Goal: Check status: Check status

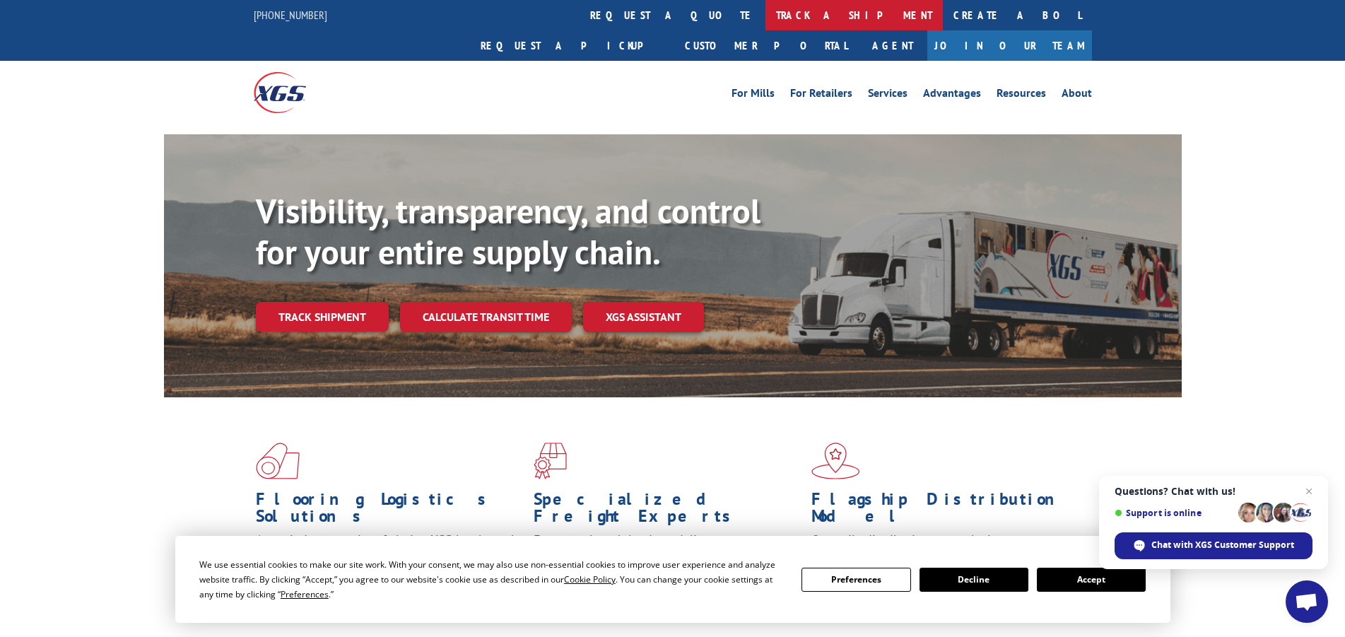
click at [766, 12] on link "track a shipment" at bounding box center [854, 15] width 177 height 30
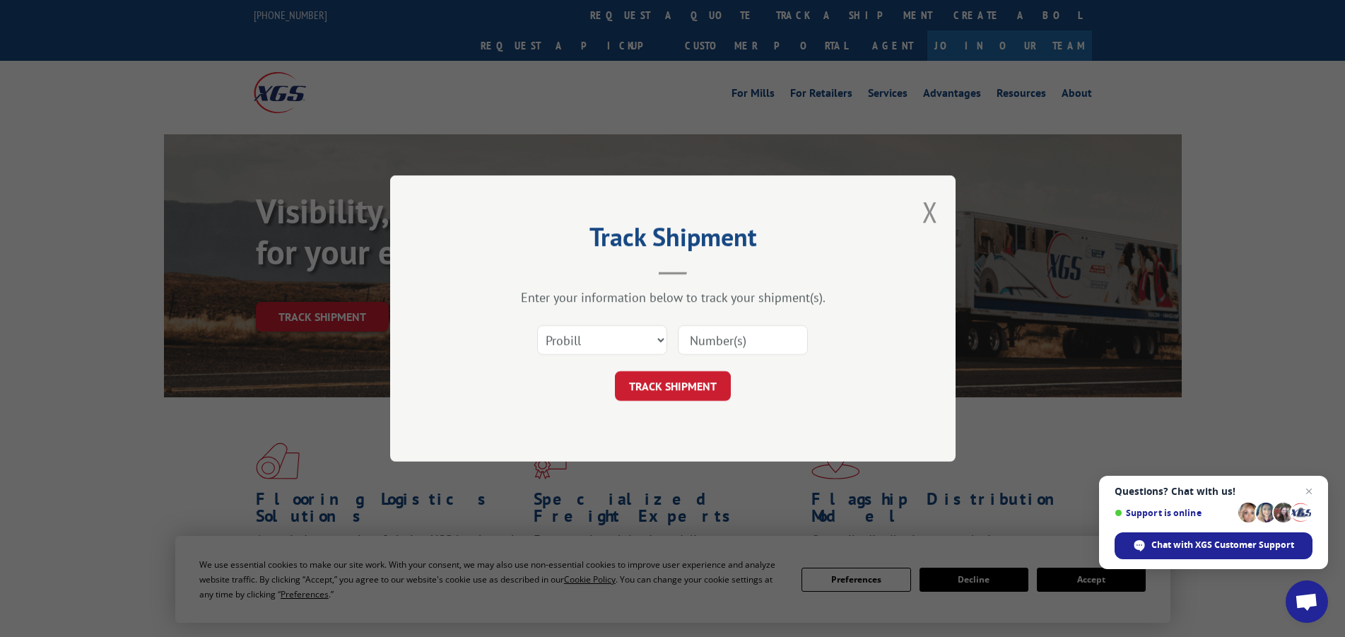
click at [739, 341] on input at bounding box center [743, 340] width 130 height 30
click at [728, 339] on input at bounding box center [743, 340] width 130 height 30
paste input "FPA01222416"
type input "FPA01222416"
click at [711, 383] on button "TRACK SHIPMENT" at bounding box center [673, 386] width 116 height 30
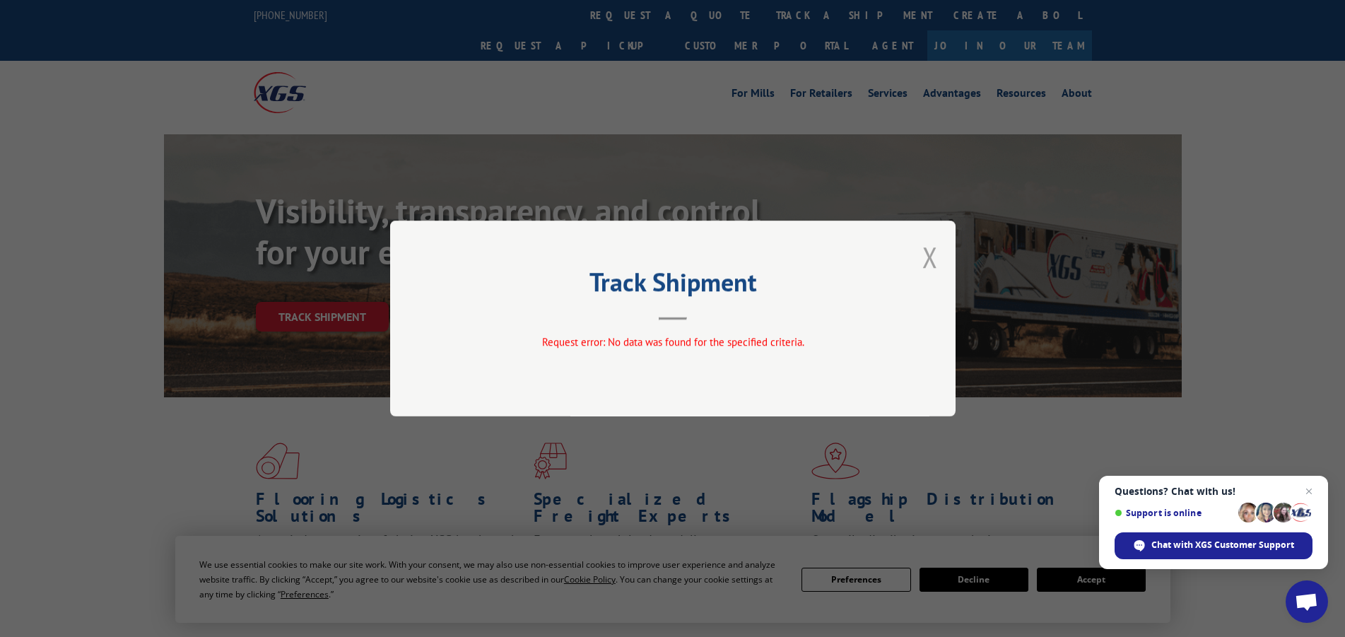
click at [927, 255] on button "Close modal" at bounding box center [930, 256] width 16 height 37
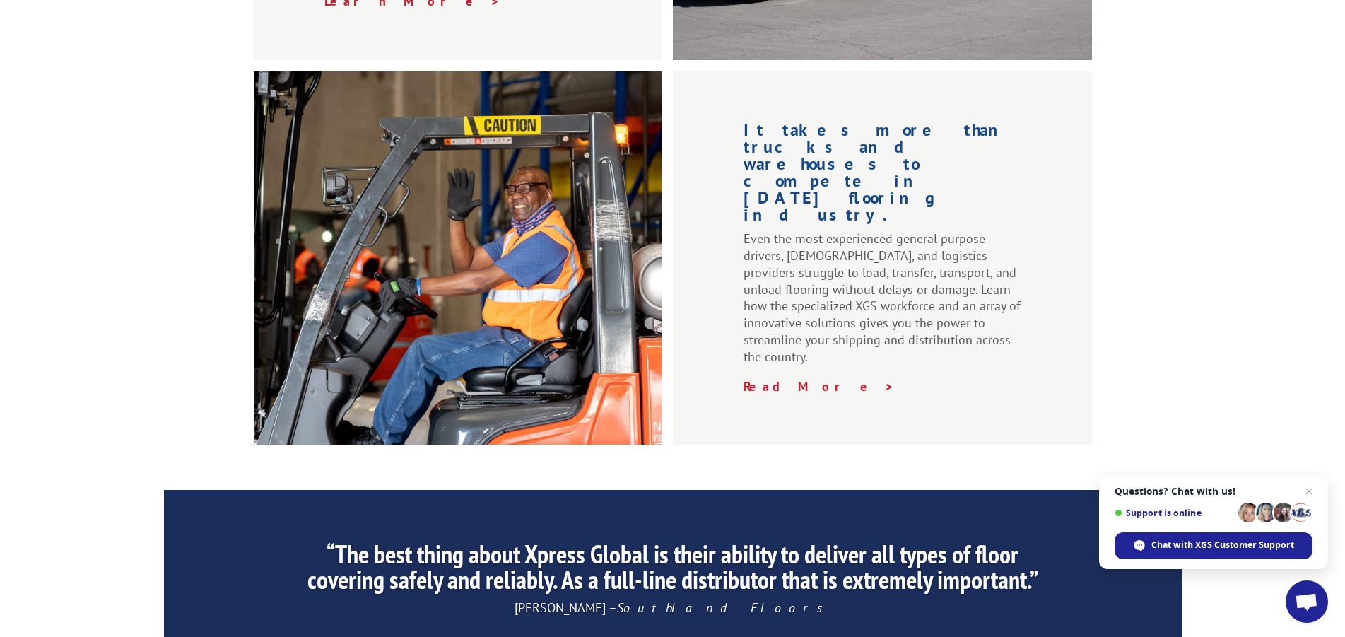
scroll to position [2161, 0]
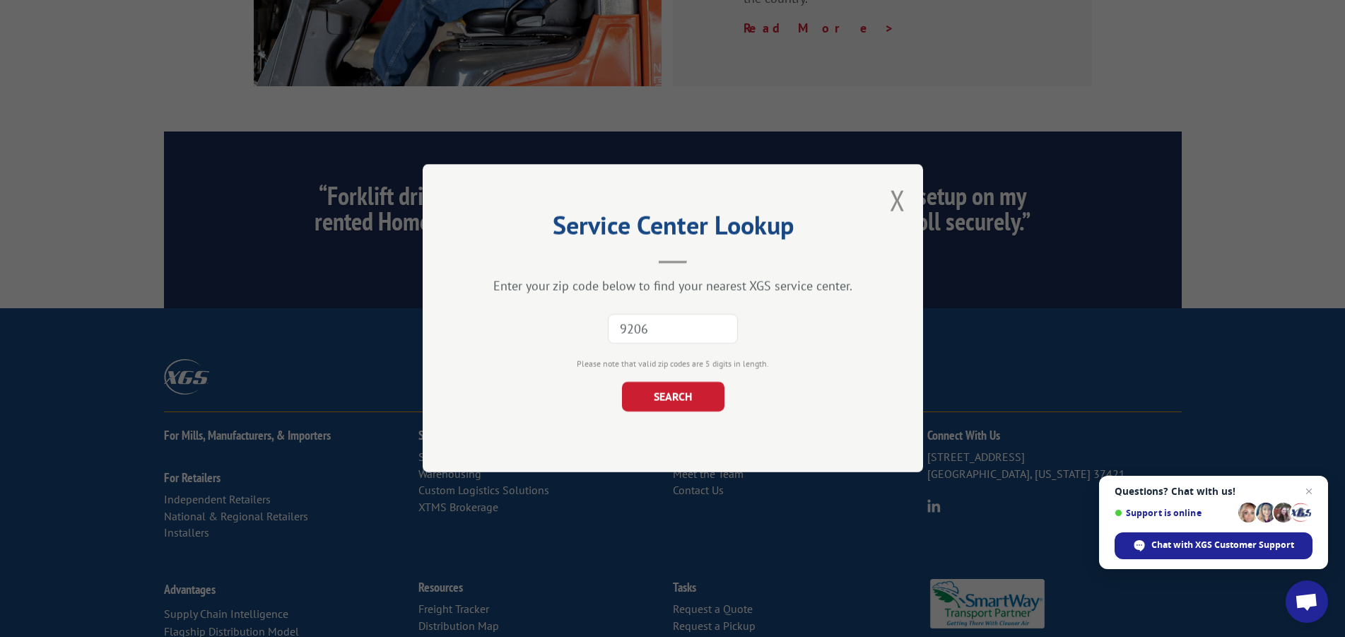
type input "92064"
click button "SEARCH" at bounding box center [672, 397] width 102 height 30
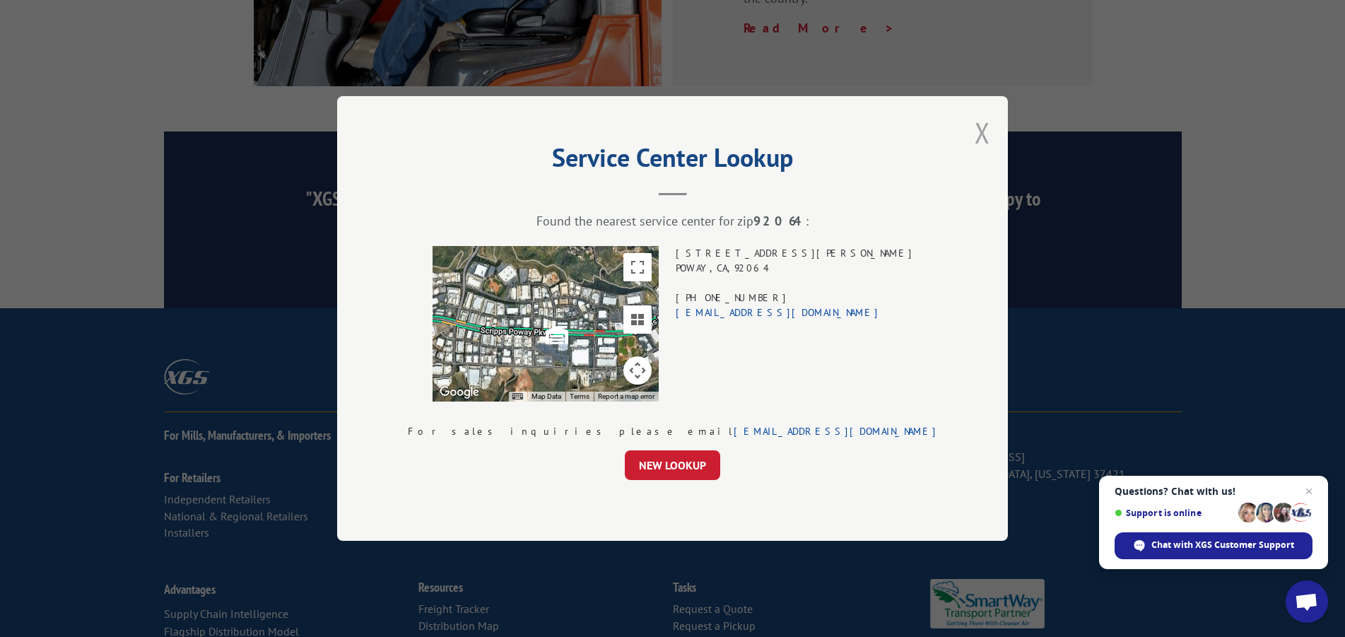
click at [975, 131] on button "Close modal" at bounding box center [983, 132] width 16 height 37
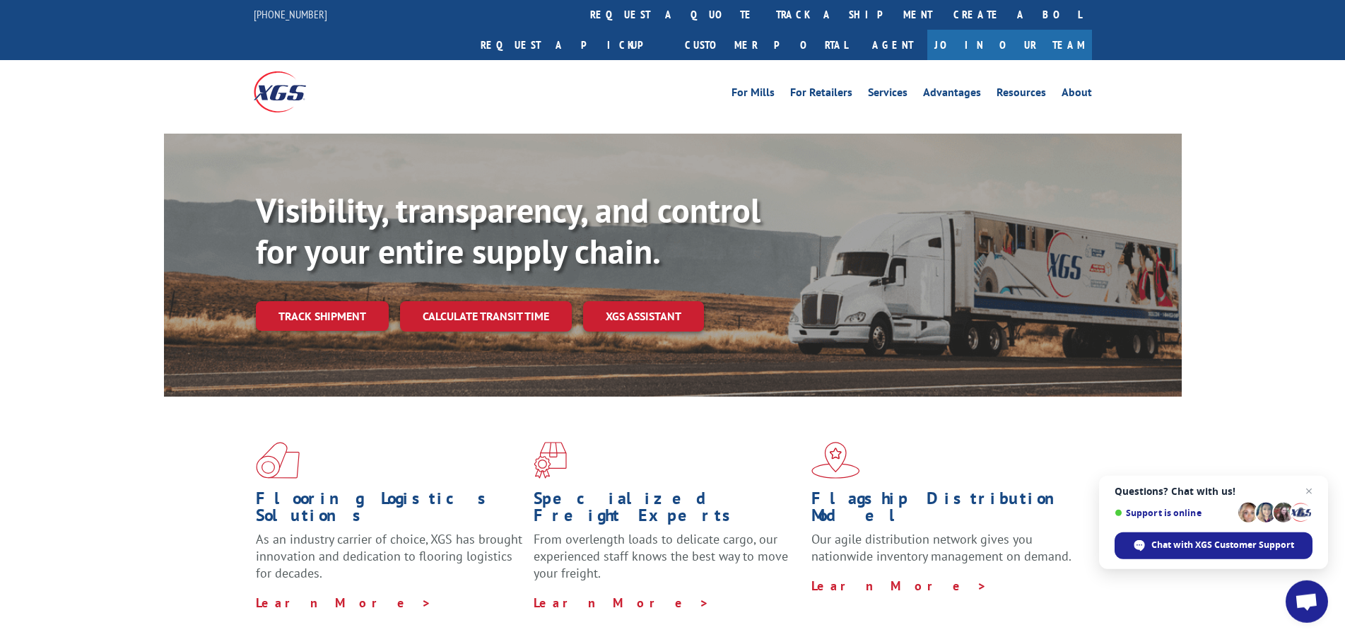
scroll to position [0, 0]
drag, startPoint x: 777, startPoint y: 314, endPoint x: 720, endPoint y: -61, distance: 378.9
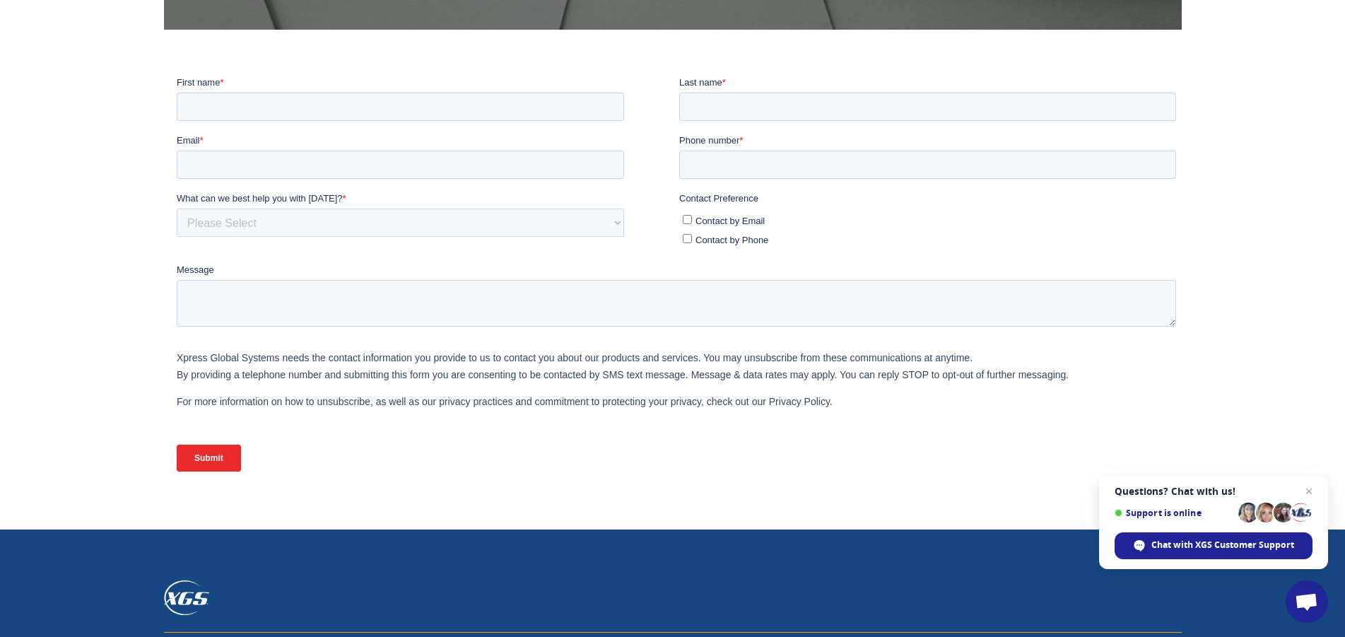
scroll to position [588, 0]
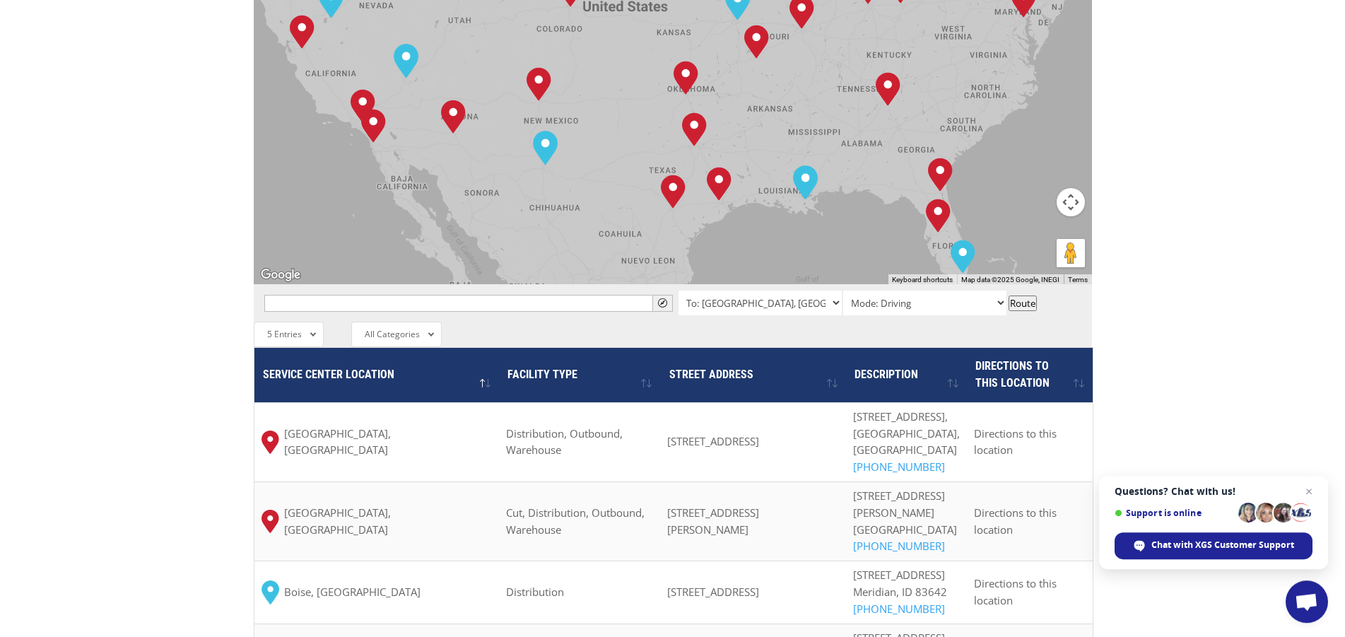
scroll to position [721, 0]
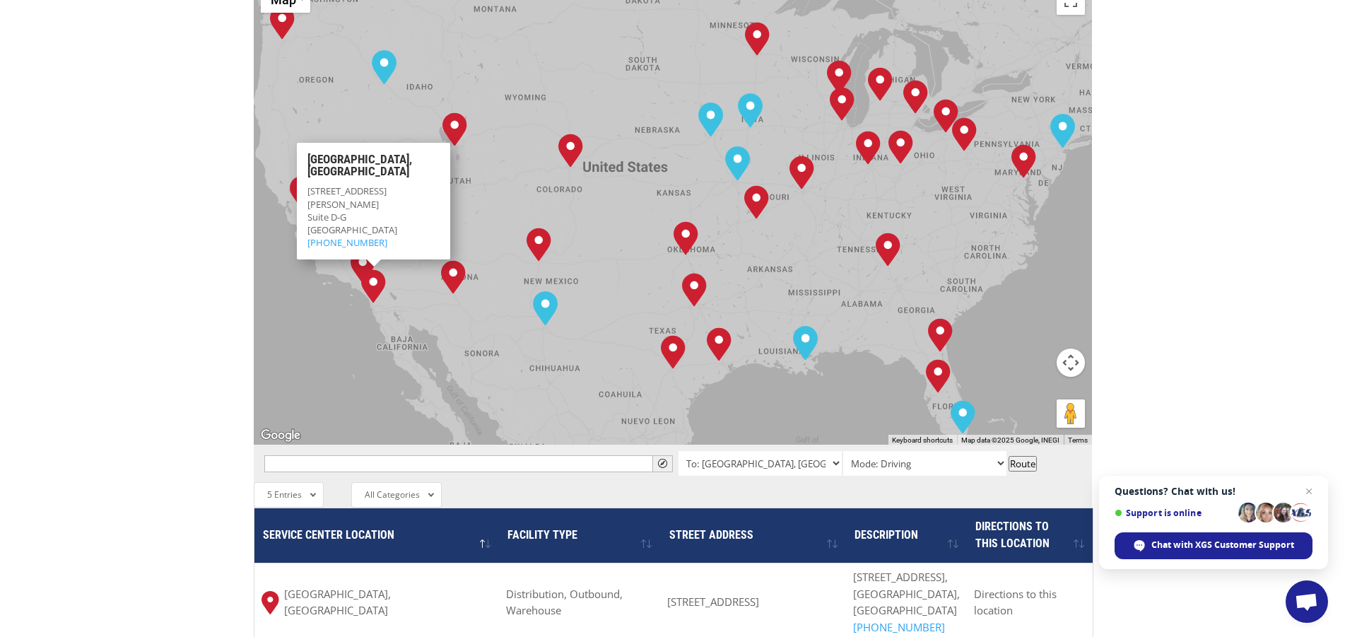
click at [366, 269] on img "San Diego, CA" at bounding box center [373, 286] width 25 height 34
click at [377, 269] on img "San Diego, CA" at bounding box center [373, 286] width 25 height 34
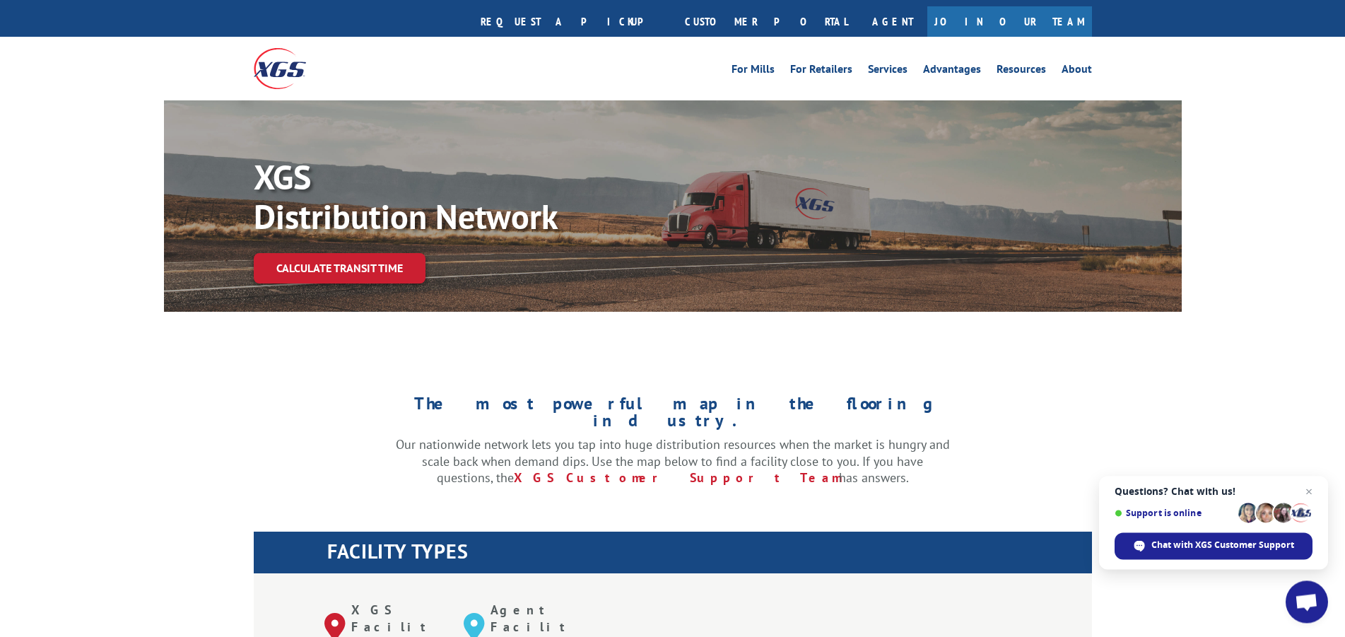
scroll to position [0, 0]
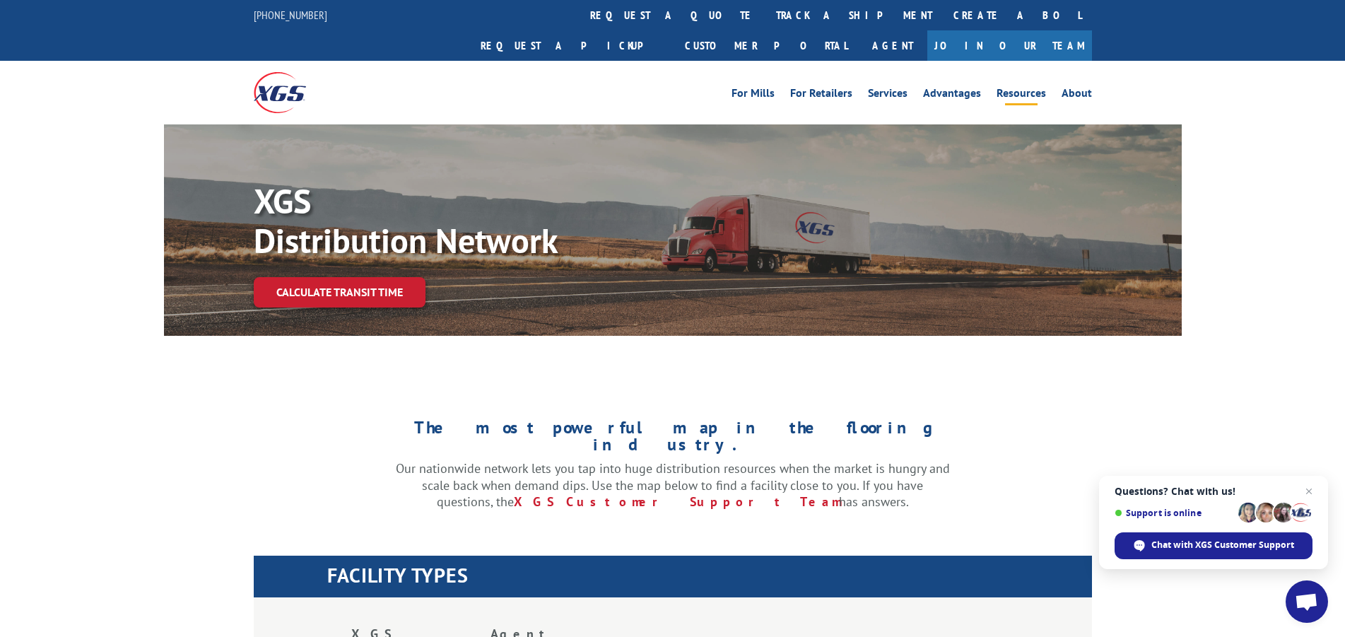
click at [1038, 88] on link "Resources" at bounding box center [1021, 96] width 49 height 16
